Goal: Information Seeking & Learning: Learn about a topic

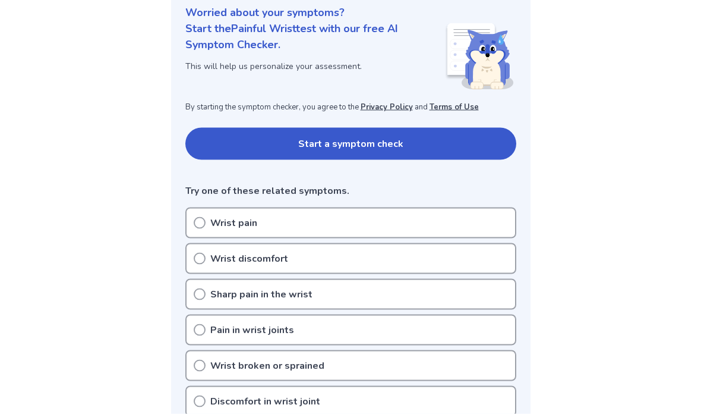
scroll to position [149, 0]
click at [267, 219] on div "Wrist pain" at bounding box center [350, 222] width 331 height 31
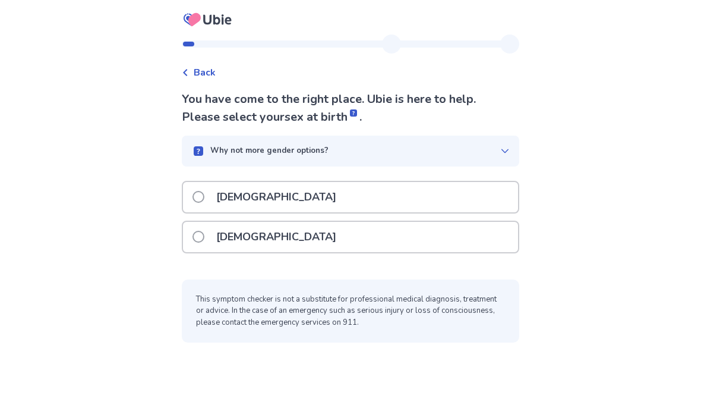
click at [250, 237] on p "[DEMOGRAPHIC_DATA]" at bounding box center [276, 237] width 134 height 30
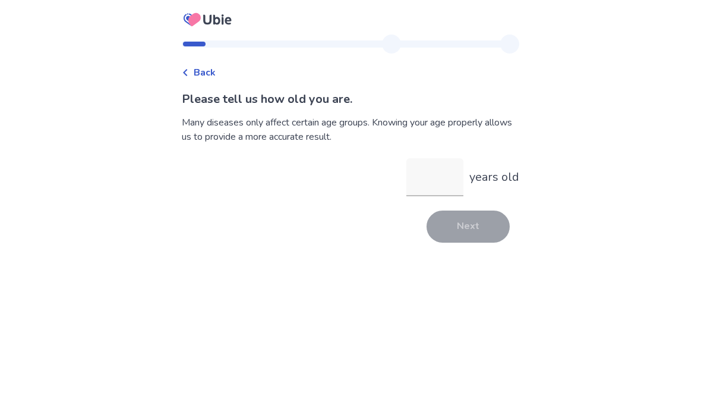
click at [437, 176] on input "years old" at bounding box center [435, 177] width 57 height 38
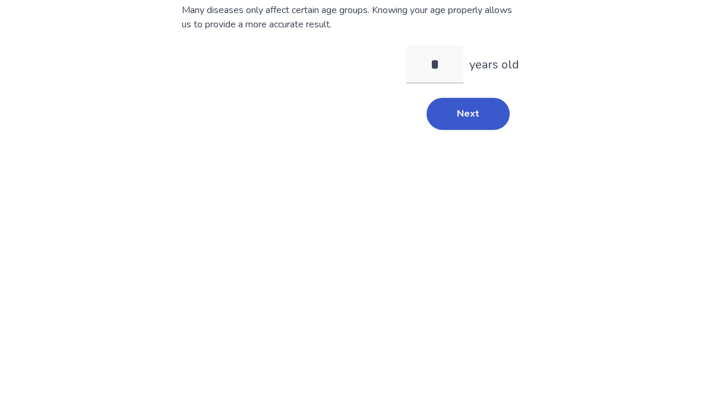
type input "**"
click at [467, 210] on button "Next" at bounding box center [468, 226] width 83 height 32
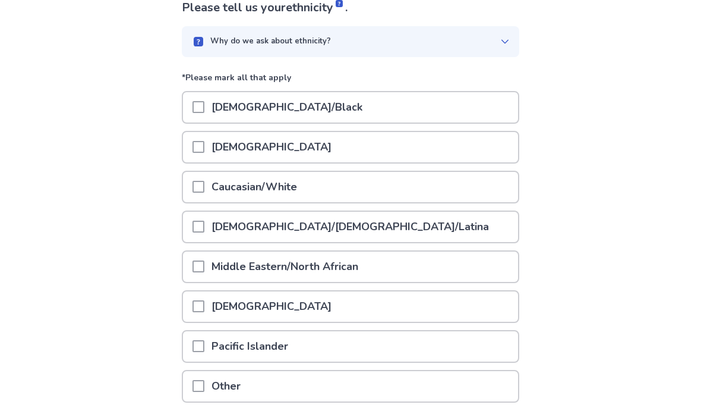
scroll to position [92, 0]
click at [355, 183] on div "Caucasian/White" at bounding box center [350, 187] width 335 height 30
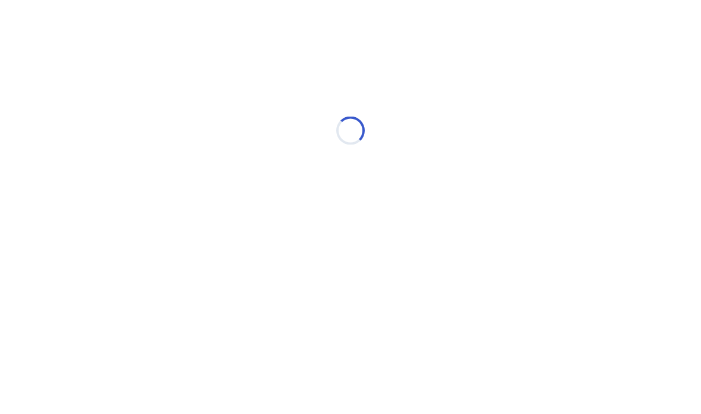
scroll to position [0, 0]
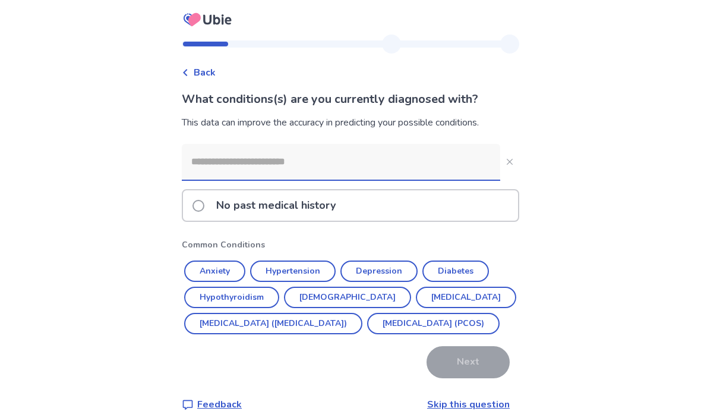
click at [320, 211] on p "No past medical history" at bounding box center [276, 205] width 134 height 30
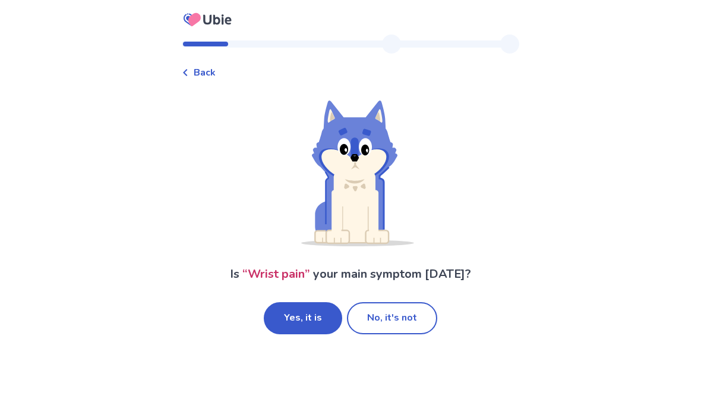
click at [398, 315] on button "No, it's not" at bounding box center [392, 318] width 90 height 32
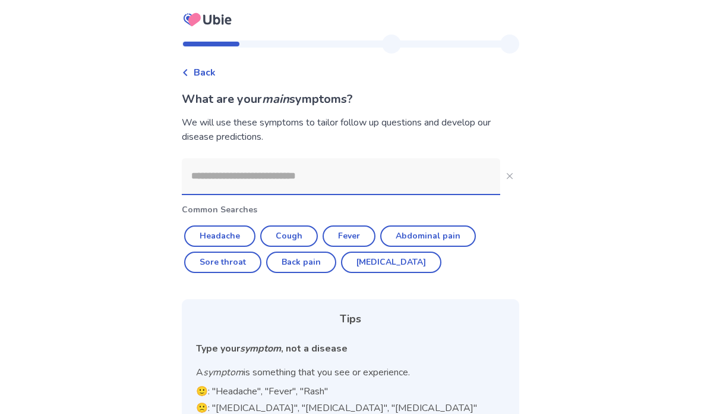
click at [270, 169] on input at bounding box center [341, 176] width 319 height 36
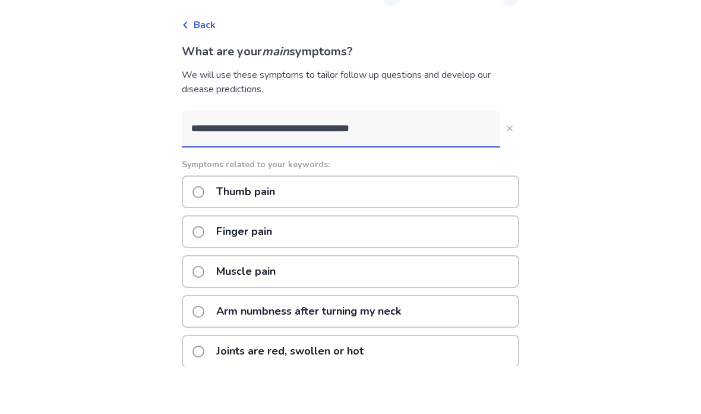
type input "**********"
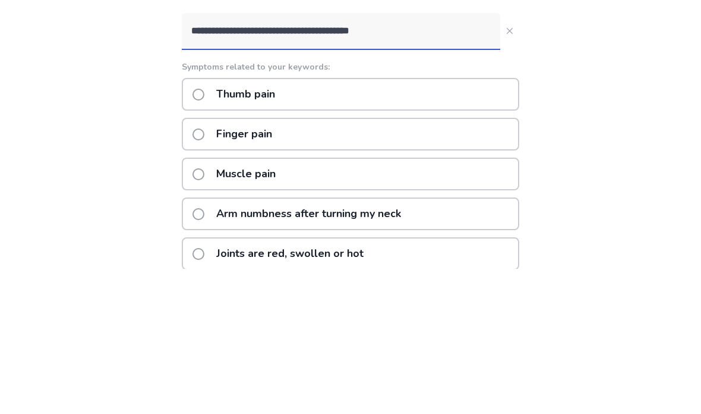
click at [275, 224] on p "Thumb pain" at bounding box center [245, 239] width 73 height 30
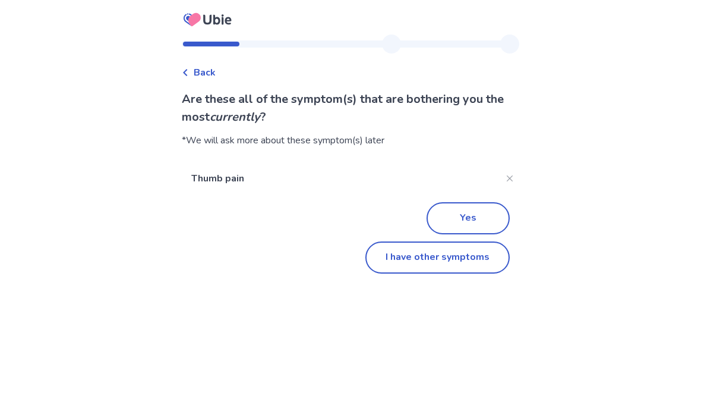
click at [477, 212] on button "Yes" at bounding box center [468, 218] width 83 height 32
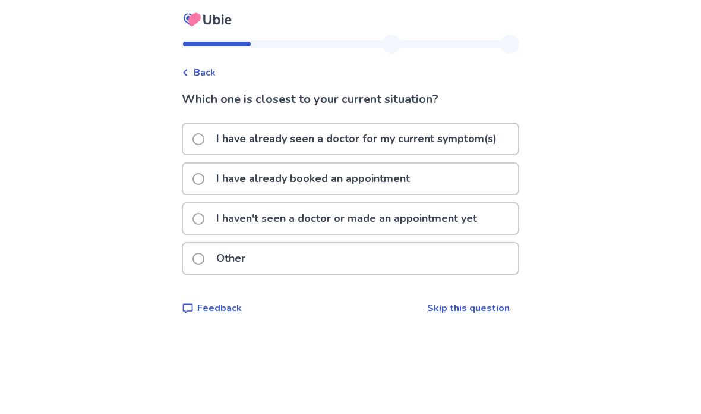
click at [433, 216] on p "I haven't seen a doctor or made an appointment yet" at bounding box center [346, 218] width 275 height 30
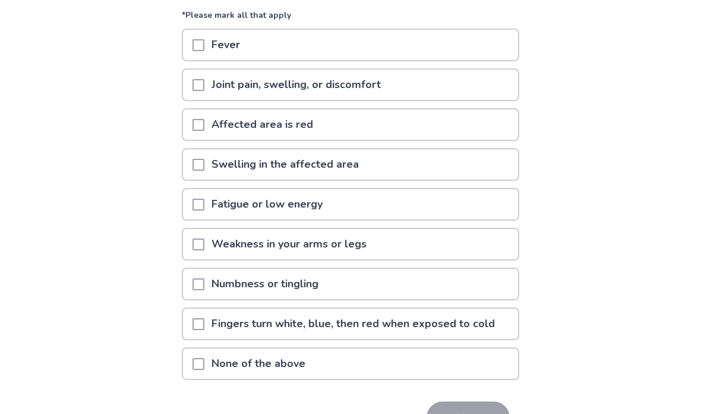
scroll to position [131, 0]
click at [387, 84] on p "Joint pain, swelling, or discomfort" at bounding box center [296, 85] width 184 height 30
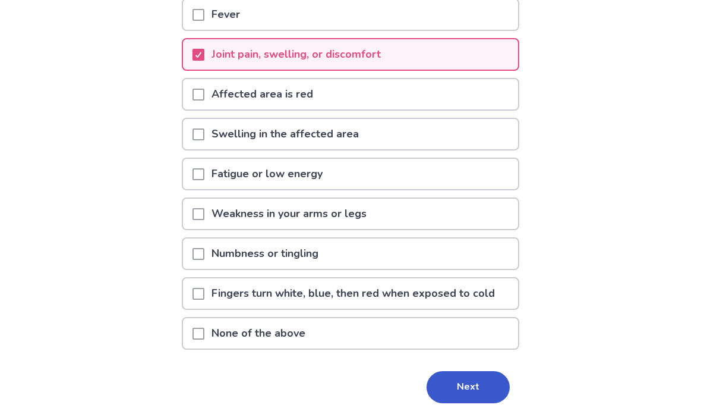
scroll to position [156, 0]
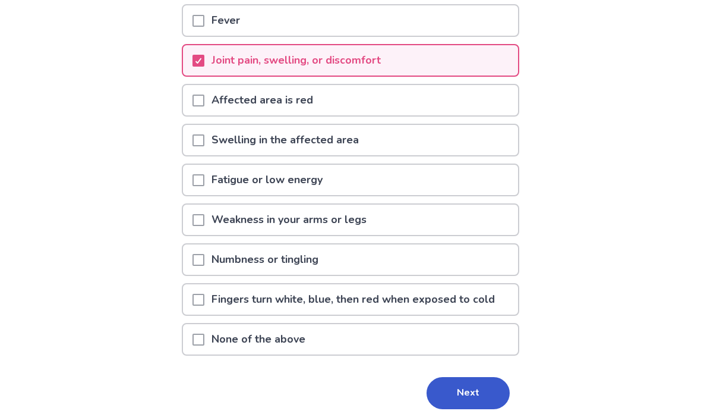
click at [473, 388] on button "Next" at bounding box center [468, 393] width 83 height 32
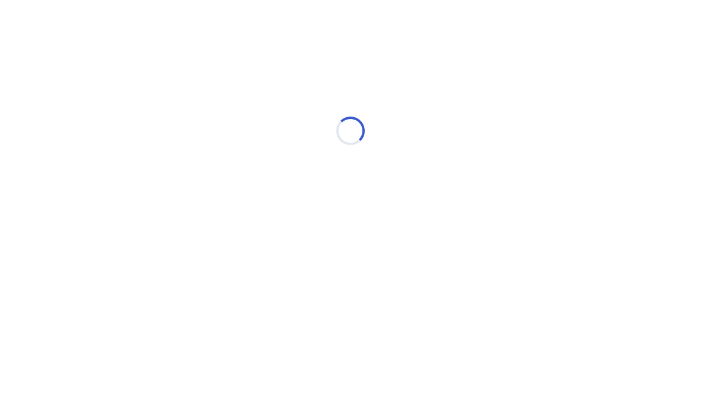
select select "*"
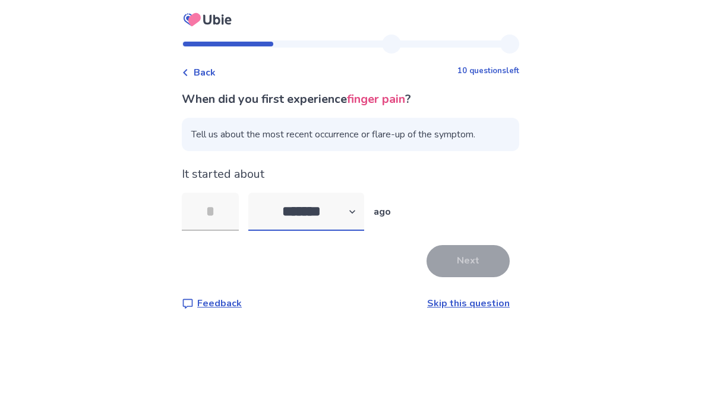
click at [358, 204] on select "******* ****** ******* ******** *******" at bounding box center [306, 212] width 116 height 38
click at [231, 209] on input "tel" at bounding box center [210, 212] width 57 height 38
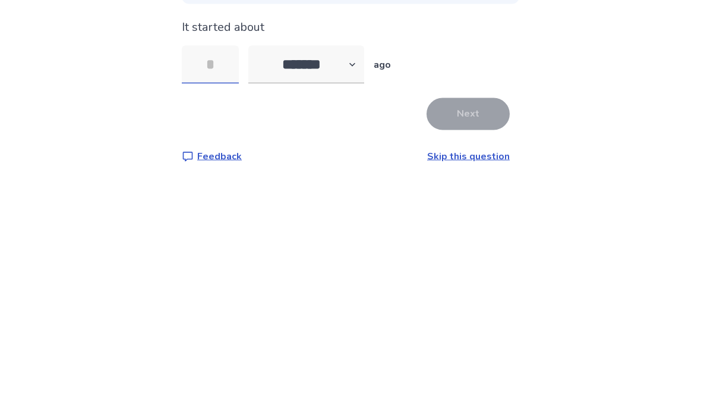
type input "*"
click at [468, 245] on button "Next" at bounding box center [468, 261] width 83 height 32
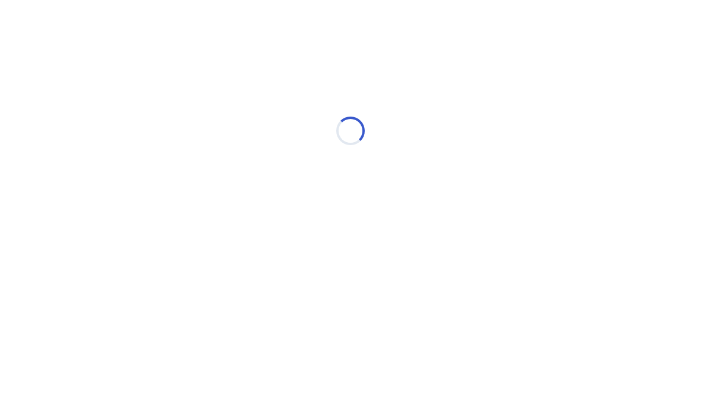
select select "*"
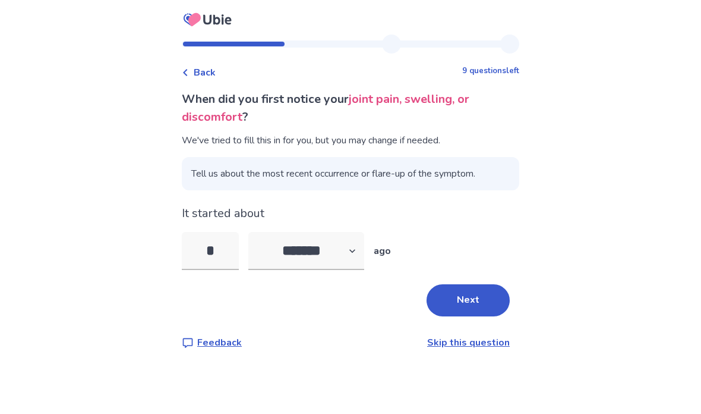
click at [464, 301] on button "Next" at bounding box center [468, 300] width 83 height 32
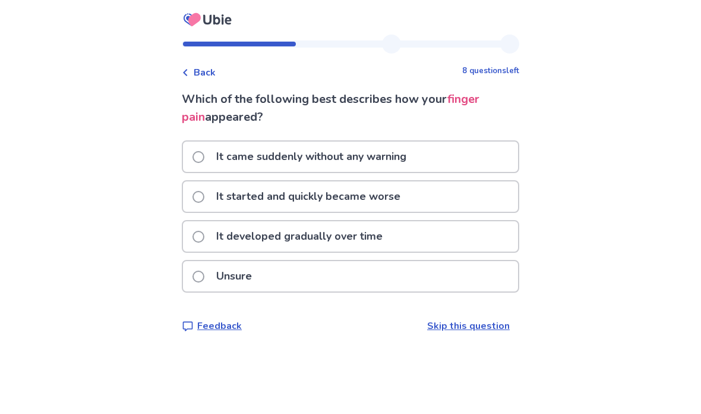
click at [398, 199] on p "It started and quickly became worse" at bounding box center [308, 196] width 199 height 30
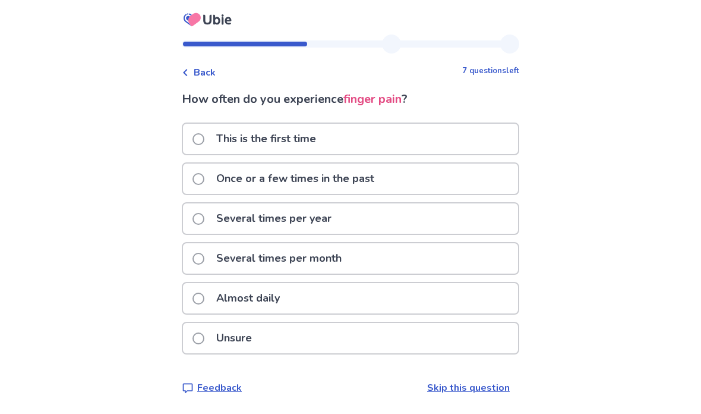
click at [353, 298] on div "Almost daily" at bounding box center [350, 298] width 335 height 30
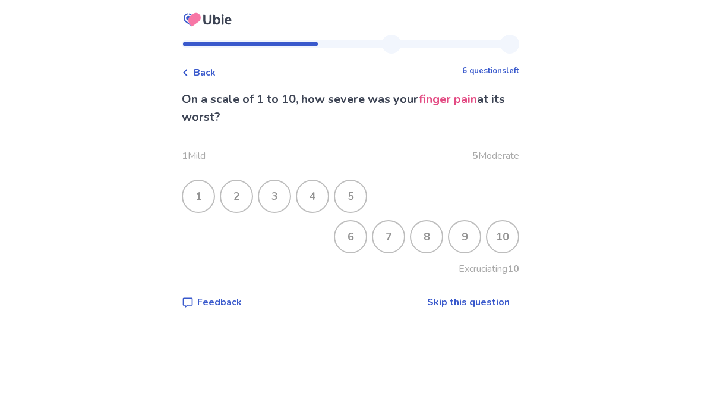
click at [388, 244] on div "7" at bounding box center [388, 236] width 31 height 31
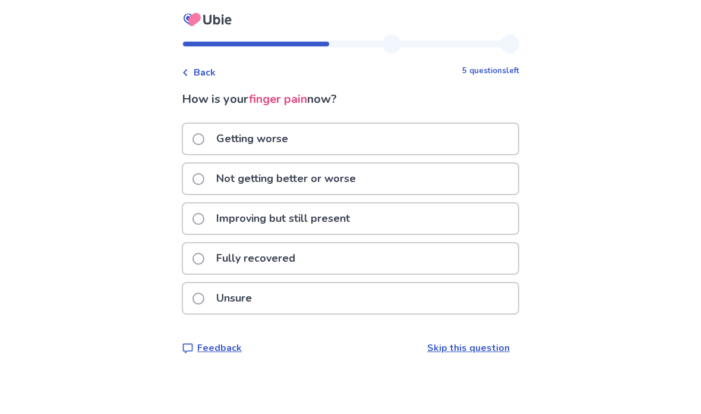
click at [363, 173] on p "Not getting better or worse" at bounding box center [286, 178] width 154 height 30
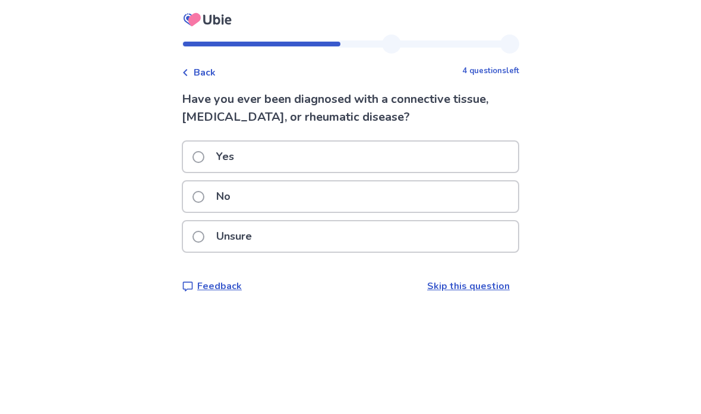
click at [260, 202] on div "No" at bounding box center [350, 196] width 335 height 30
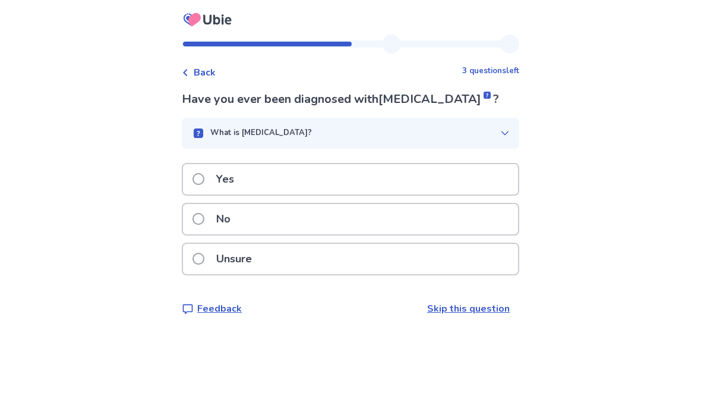
click at [270, 218] on div "No" at bounding box center [350, 219] width 335 height 30
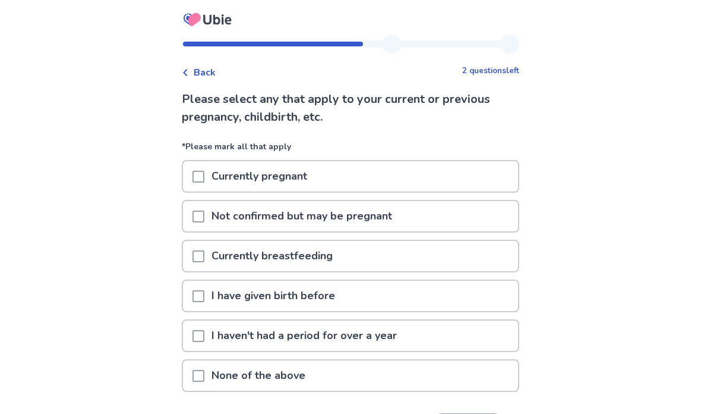
click at [273, 372] on p "None of the above" at bounding box center [258, 375] width 108 height 30
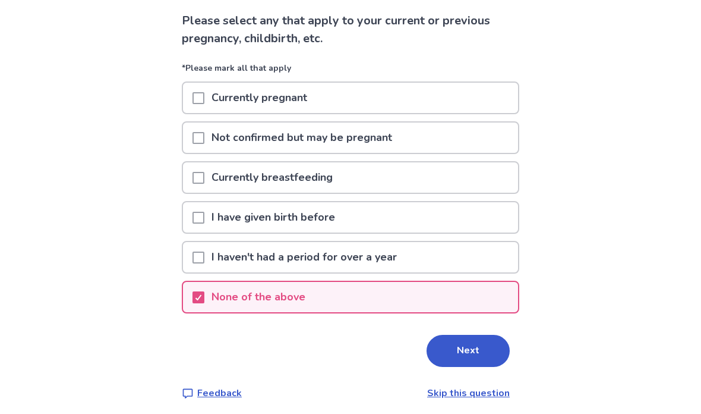
scroll to position [84, 0]
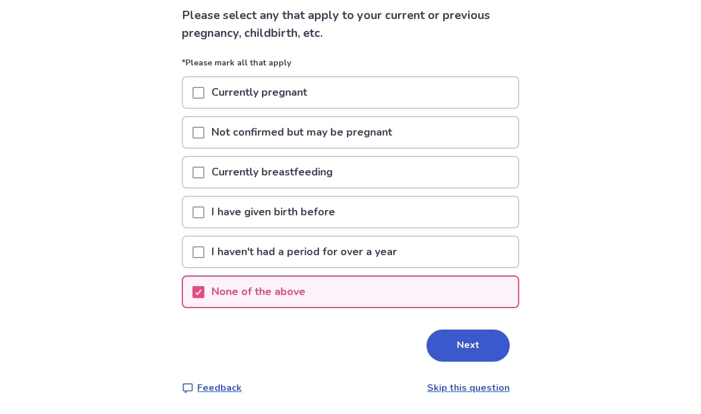
click at [473, 342] on button "Next" at bounding box center [468, 345] width 83 height 32
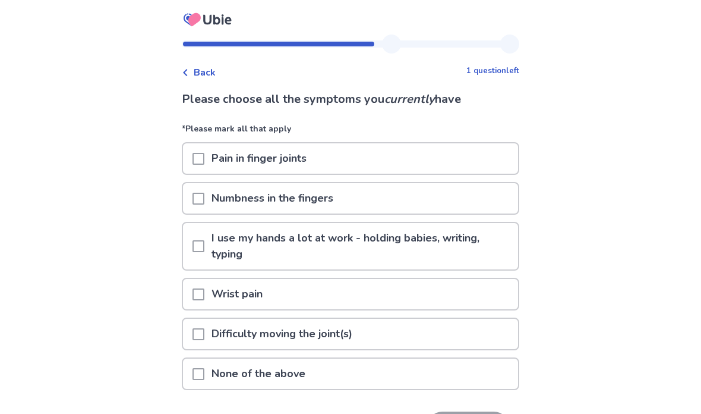
click at [459, 244] on p "I use my hands a lot at work - holding babies, writing, typing" at bounding box center [361, 246] width 314 height 46
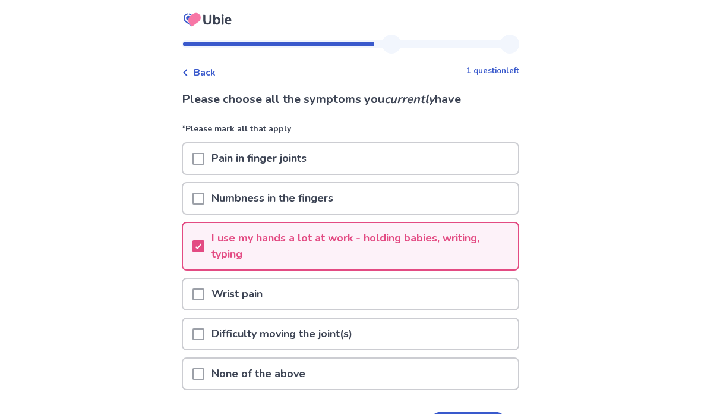
click at [287, 294] on div "Wrist pain" at bounding box center [350, 294] width 335 height 30
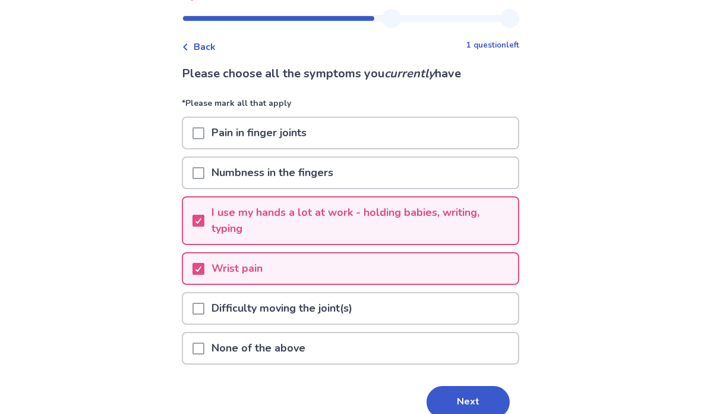
scroll to position [82, 0]
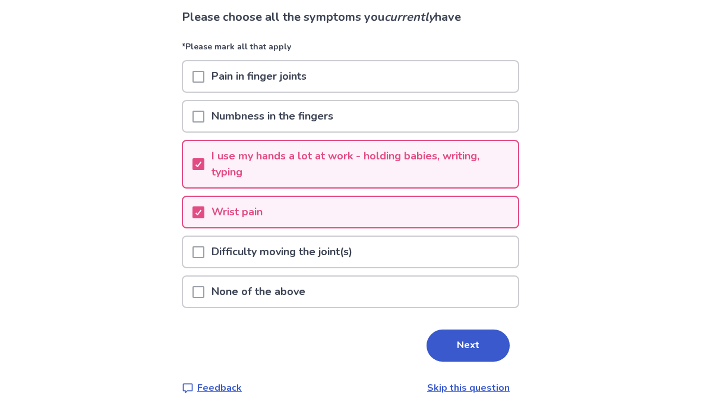
click at [468, 341] on button "Next" at bounding box center [468, 345] width 83 height 32
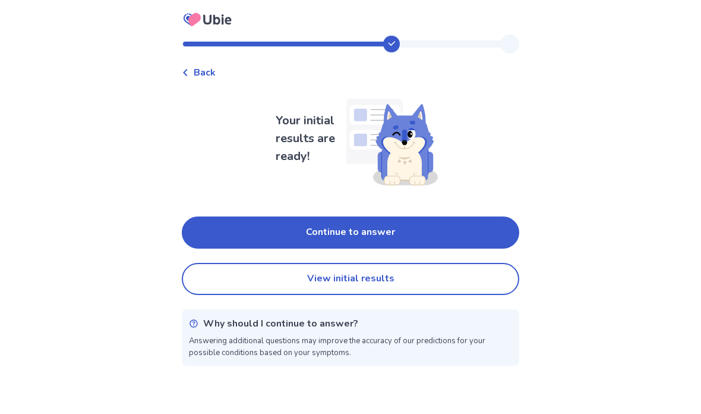
click at [383, 231] on button "Continue to answer" at bounding box center [351, 232] width 338 height 32
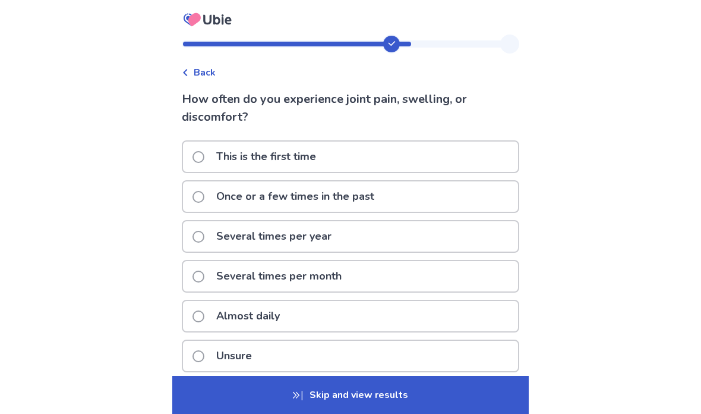
click at [305, 313] on div "Almost daily" at bounding box center [350, 316] width 335 height 30
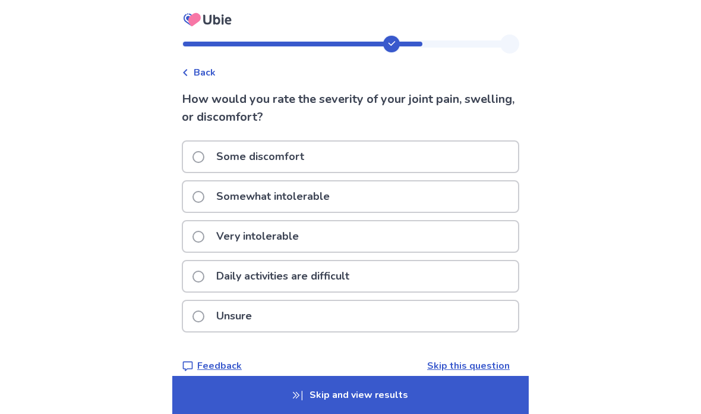
click at [357, 276] on p "Daily activities are difficult" at bounding box center [282, 276] width 147 height 30
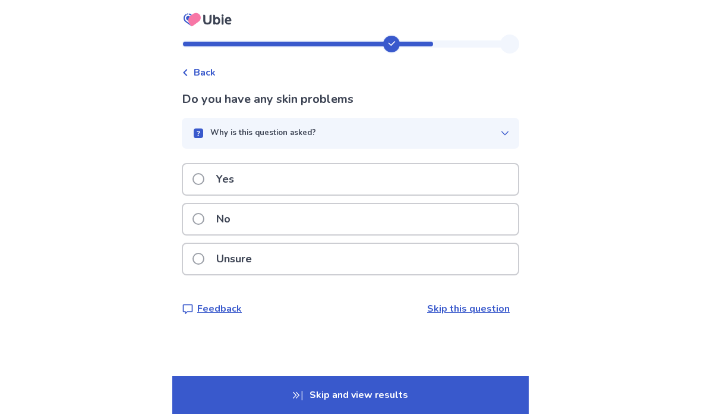
click at [270, 216] on div "No" at bounding box center [350, 219] width 335 height 30
click at [500, 140] on button "Why is this question asked?" at bounding box center [351, 133] width 338 height 31
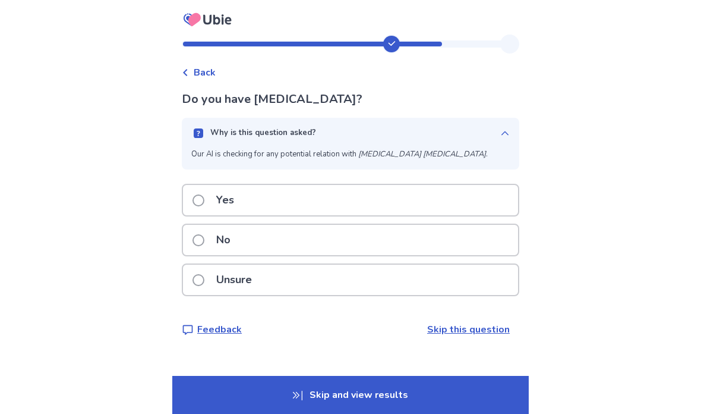
click at [299, 238] on div "No" at bounding box center [350, 240] width 335 height 30
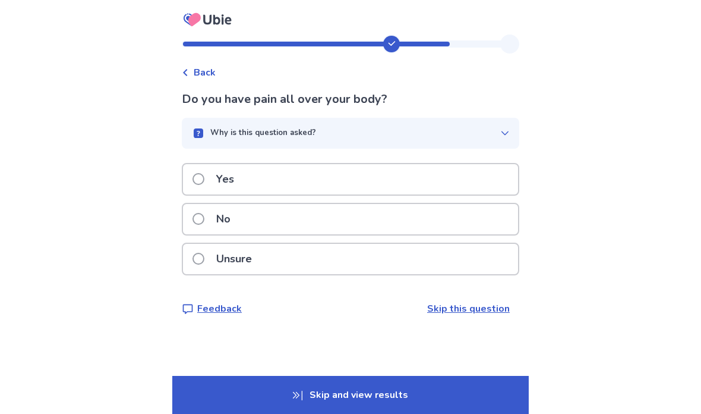
click at [295, 218] on div "No" at bounding box center [350, 219] width 335 height 30
click at [304, 178] on div "Yes" at bounding box center [350, 179] width 335 height 30
click at [500, 138] on button "Why is this question asked?" at bounding box center [351, 133] width 338 height 31
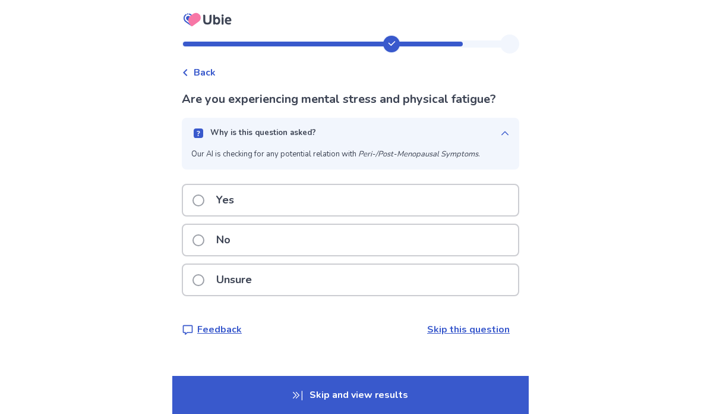
click at [269, 235] on div "No" at bounding box center [350, 240] width 335 height 30
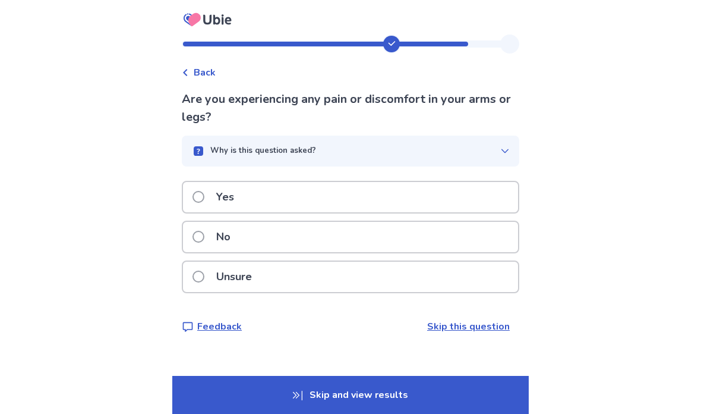
click at [278, 233] on div "No" at bounding box center [350, 237] width 335 height 30
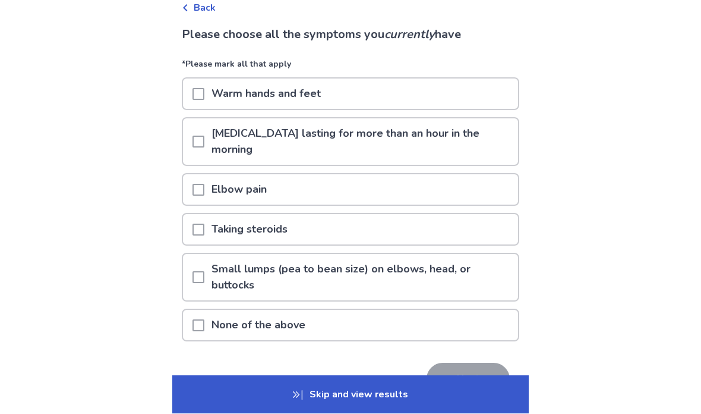
click at [307, 323] on p "None of the above" at bounding box center [258, 325] width 108 height 30
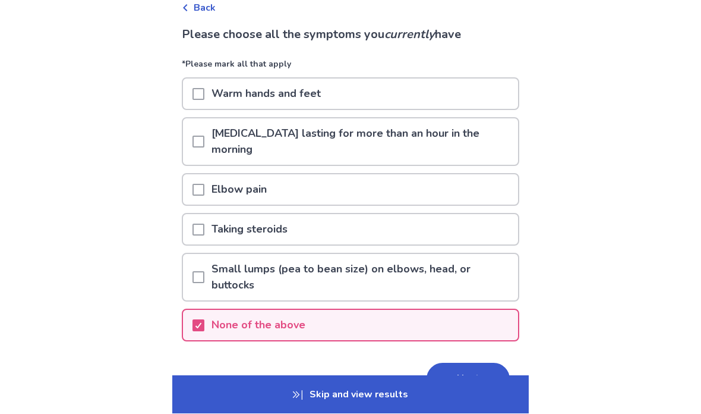
scroll to position [65, 0]
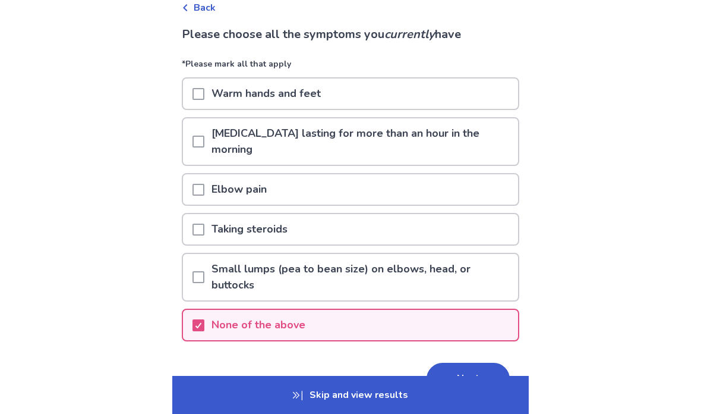
click at [467, 373] on button "Next" at bounding box center [468, 379] width 83 height 32
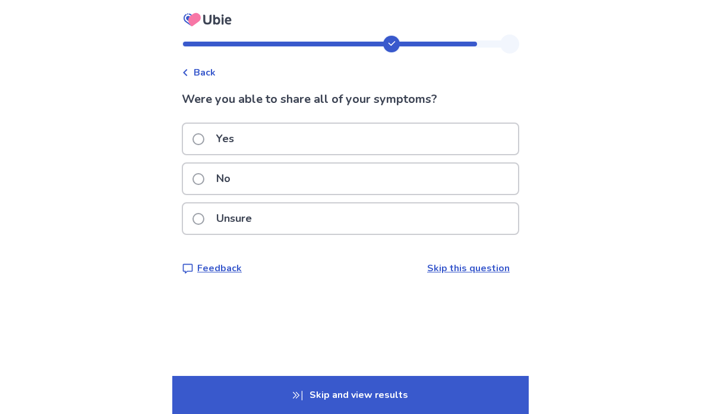
click at [278, 138] on div "Yes" at bounding box center [350, 139] width 335 height 30
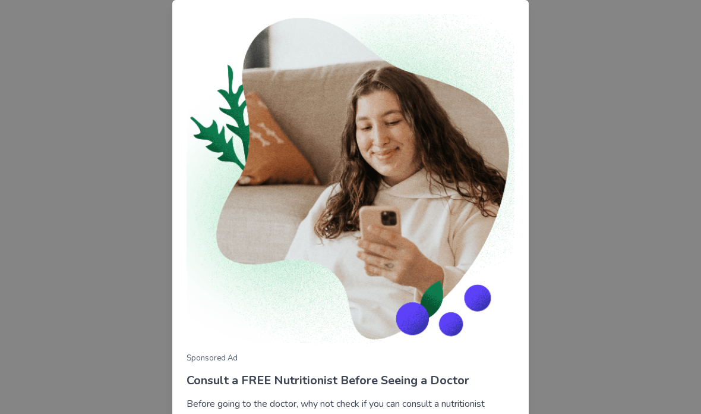
scroll to position [106, 0]
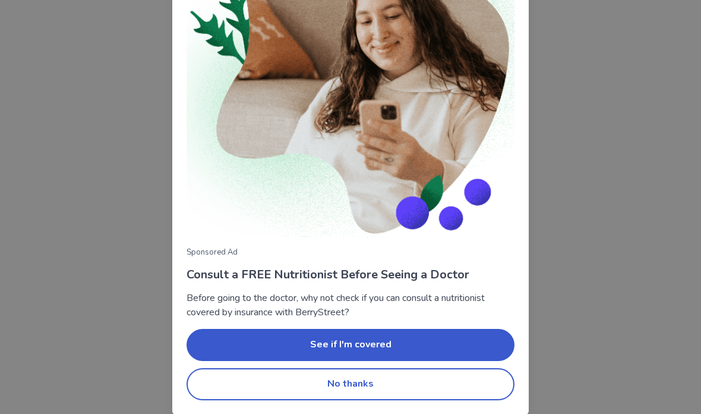
click at [363, 386] on button "No thanks" at bounding box center [351, 384] width 328 height 32
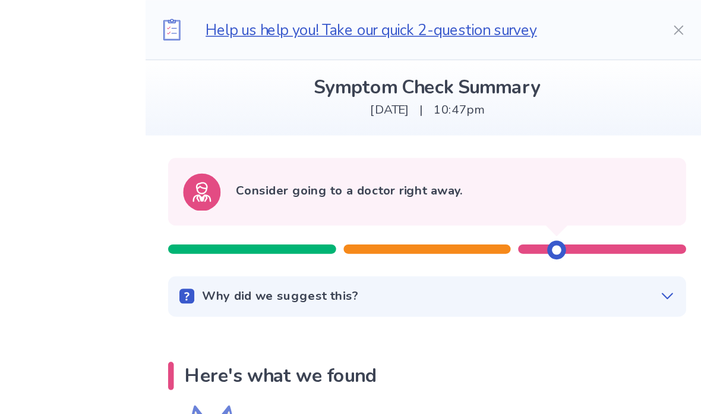
scroll to position [62, 0]
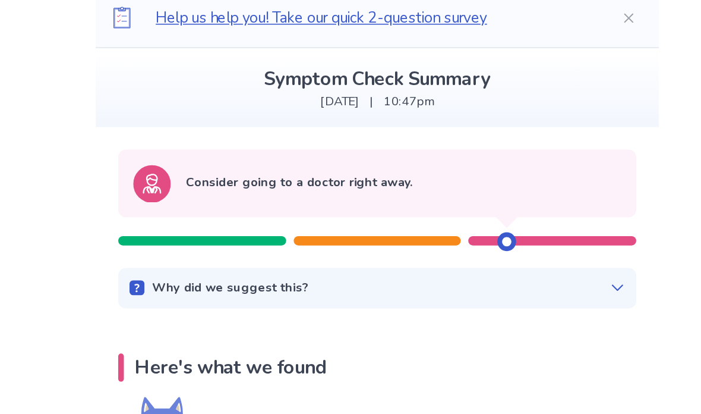
click at [498, 185] on icon at bounding box center [503, 190] width 10 height 10
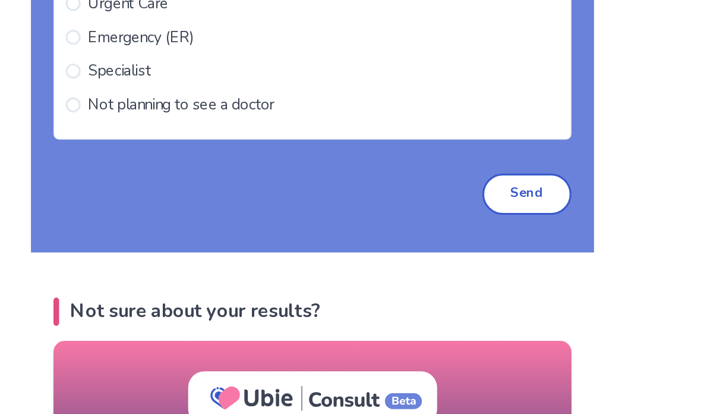
scroll to position [1459, 0]
